Goal: Share content

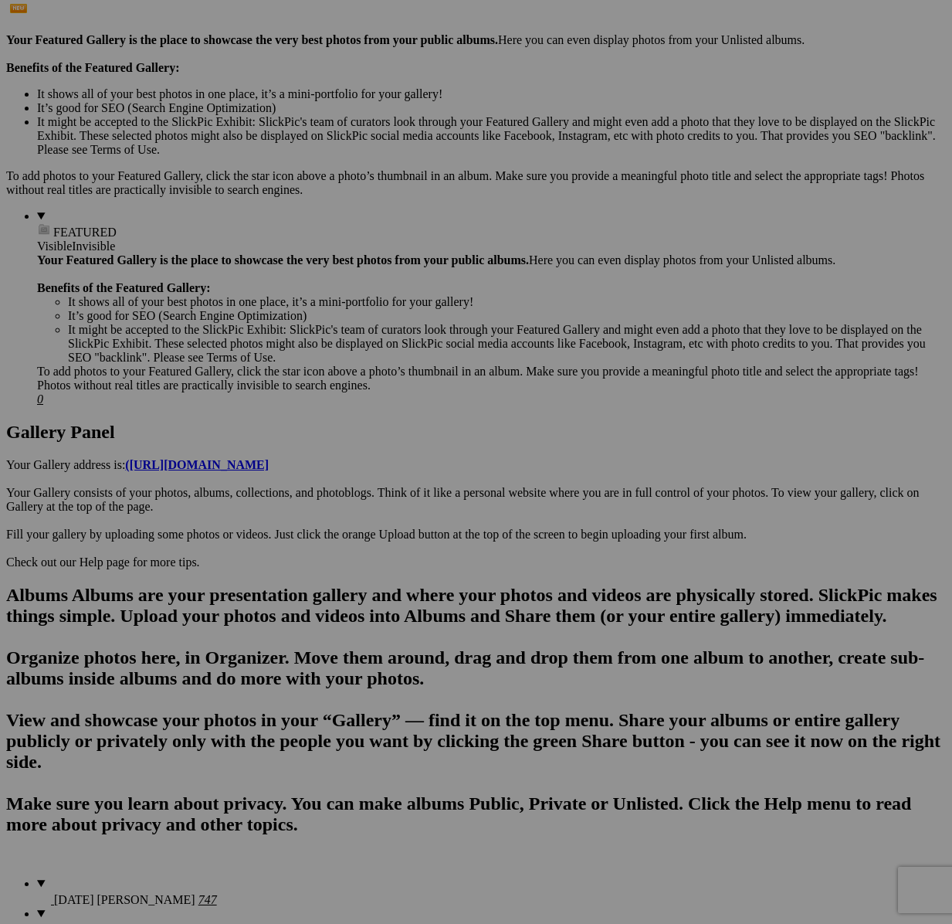
scroll to position [443, 0]
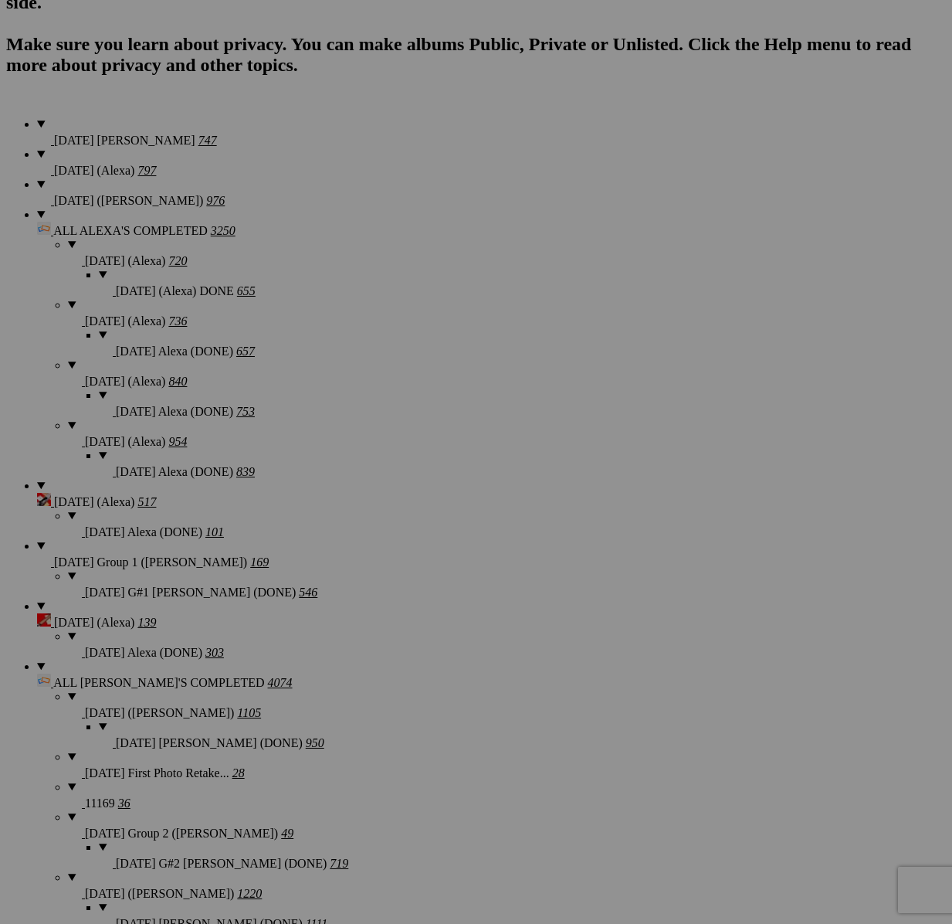
scroll to position [1414, 0]
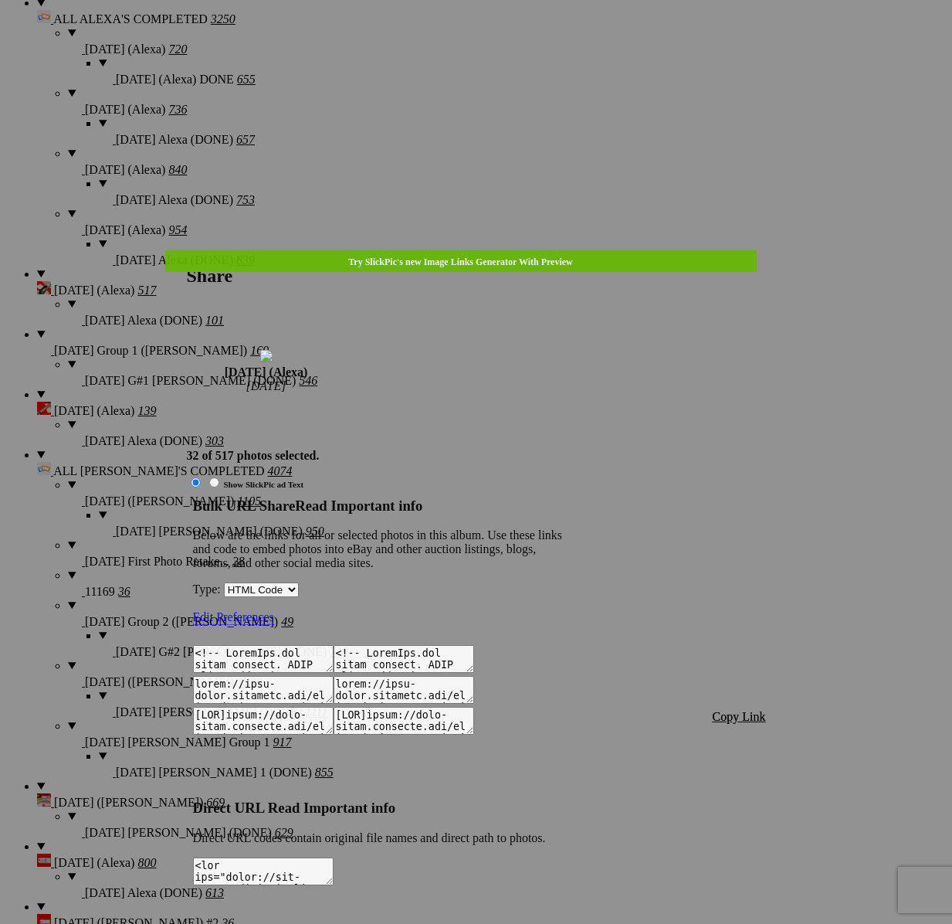
type textarea "<!-- [DOMAIN_NAME] image hosting. HTML Bulk Share code Starts Here --> <div sty…"
click at [741, 710] on span "Copy Link" at bounding box center [739, 716] width 53 height 13
drag, startPoint x: 737, startPoint y: 473, endPoint x: 712, endPoint y: 433, distance: 47.8
click at [737, 710] on span "Copy Link" at bounding box center [739, 716] width 53 height 13
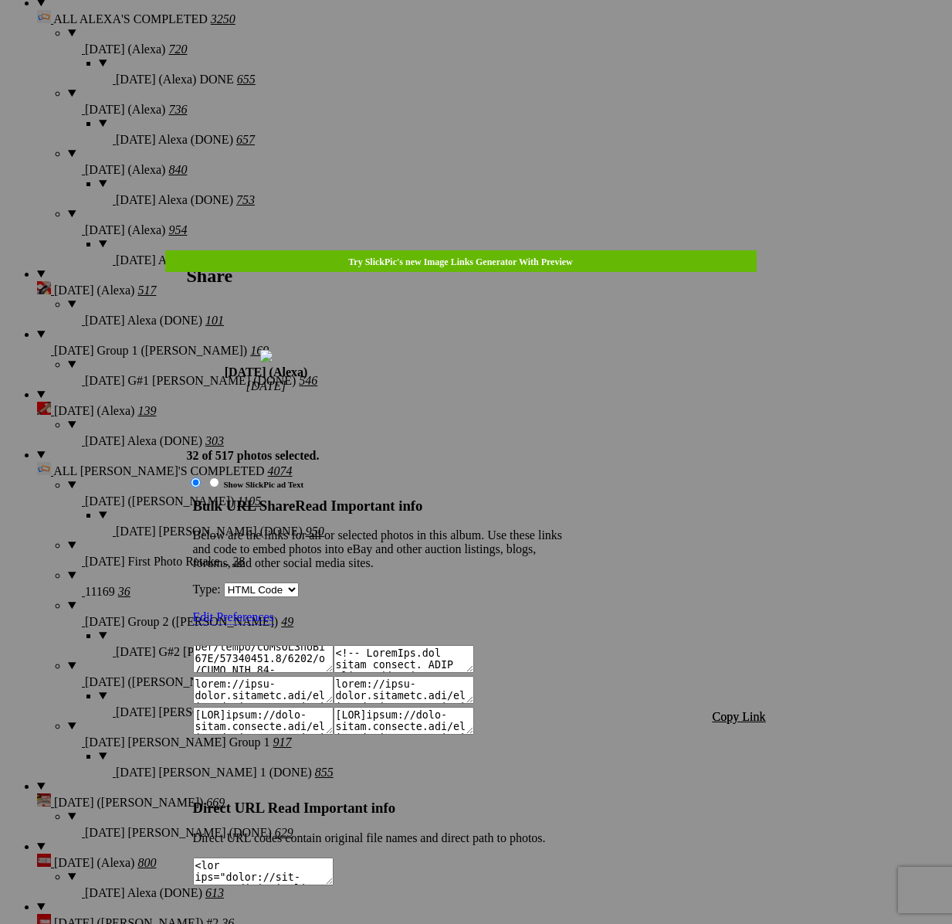
click at [487, 41] on div at bounding box center [476, 462] width 952 height 924
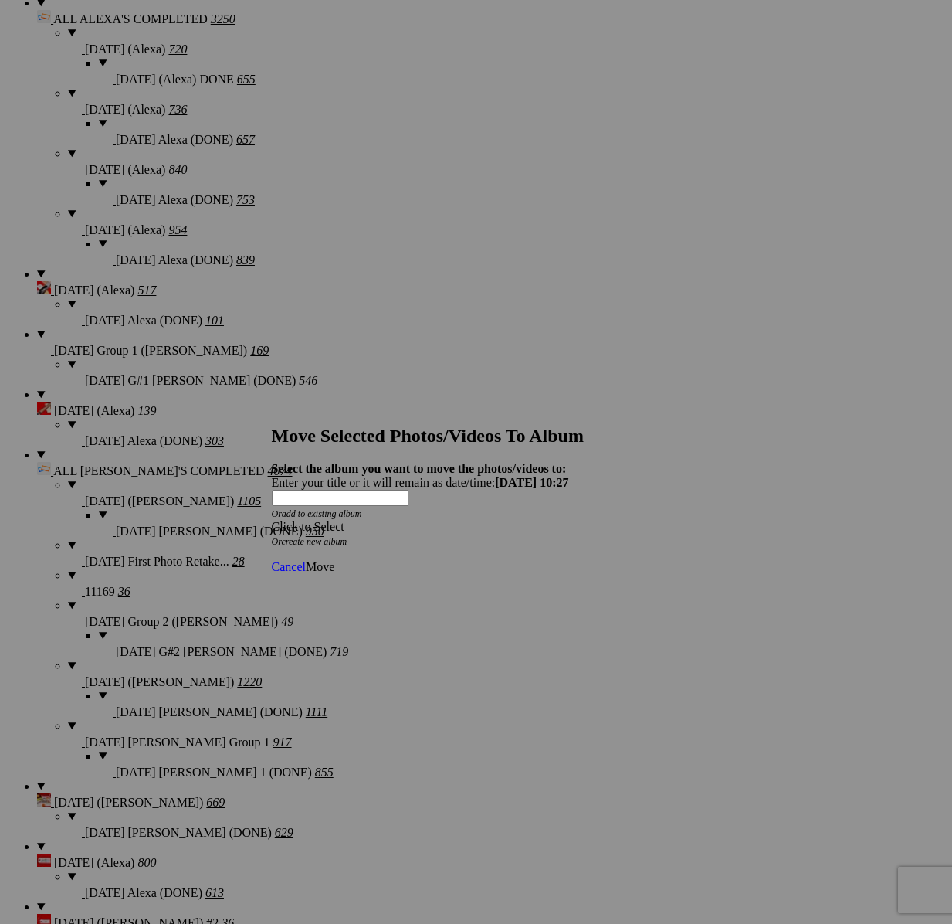
click at [565, 520] on div "Click to Select" at bounding box center [476, 527] width 409 height 14
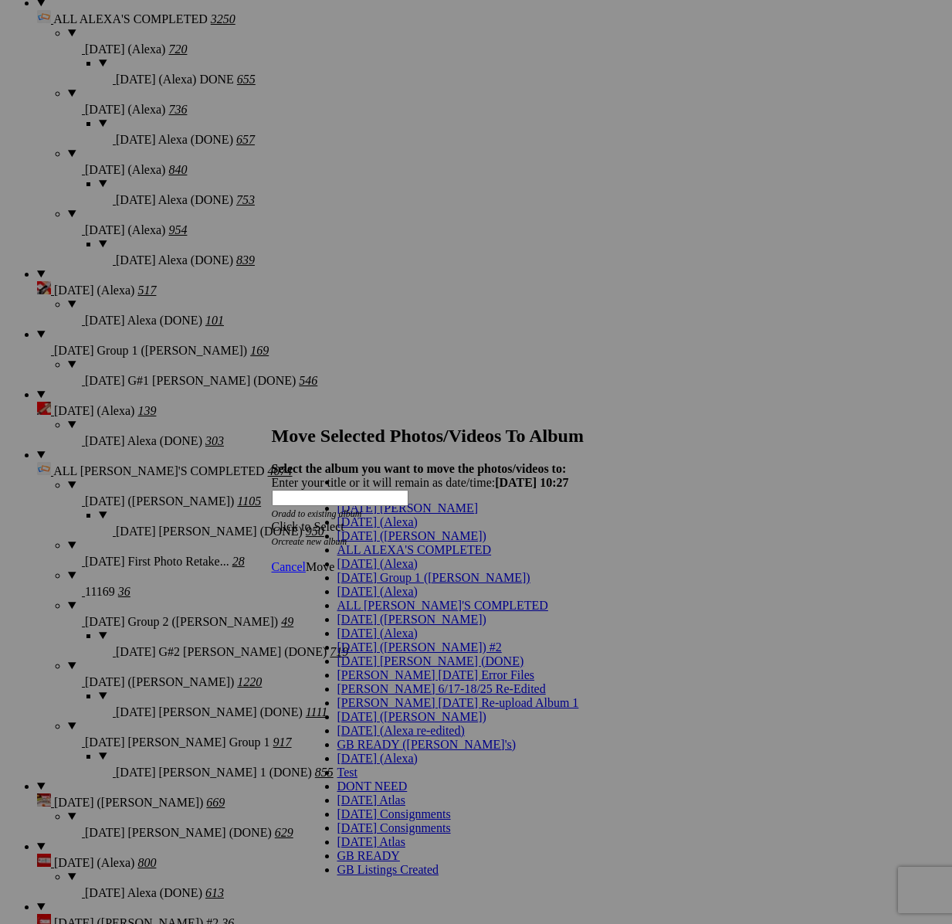
click at [372, 570] on span "[DATE] (Alexa)" at bounding box center [378, 563] width 80 height 13
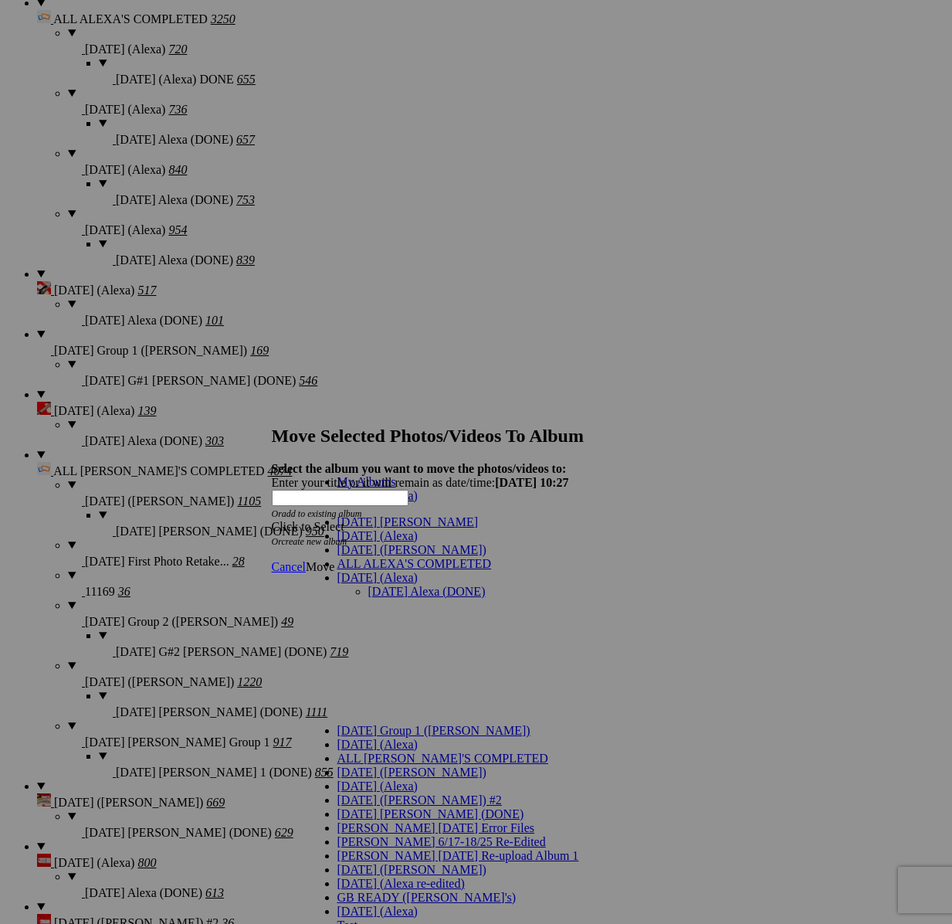
drag, startPoint x: 376, startPoint y: 535, endPoint x: 452, endPoint y: 525, distance: 76.4
click at [376, 585] on link "[DATE] Alexa (DONE)" at bounding box center [426, 591] width 117 height 13
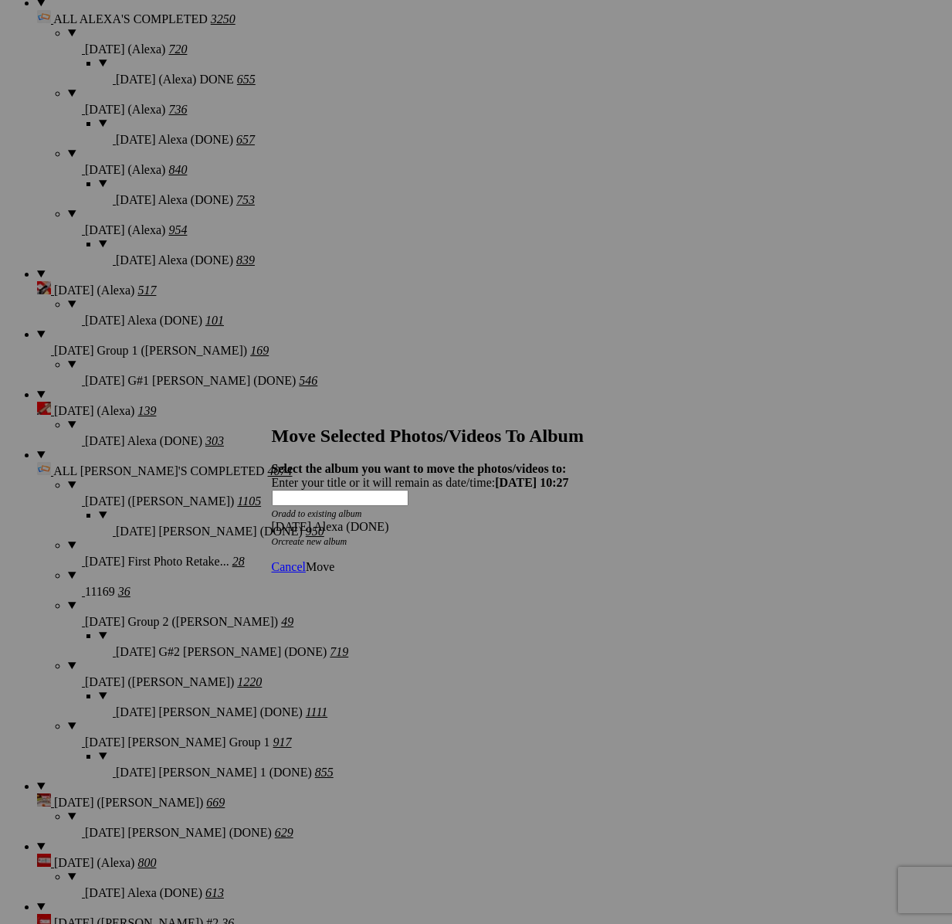
click at [334, 560] on span "Move" at bounding box center [320, 566] width 29 height 13
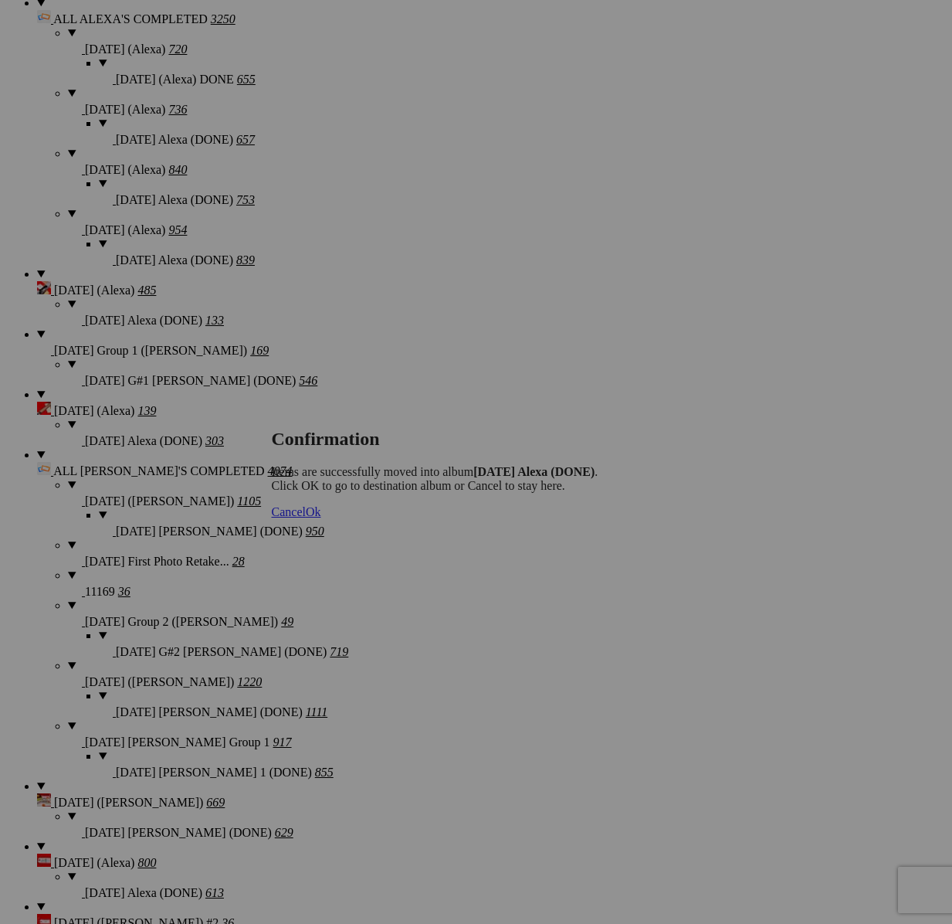
click at [306, 518] on span "Cancel" at bounding box center [289, 511] width 34 height 13
